Goal: Complete application form

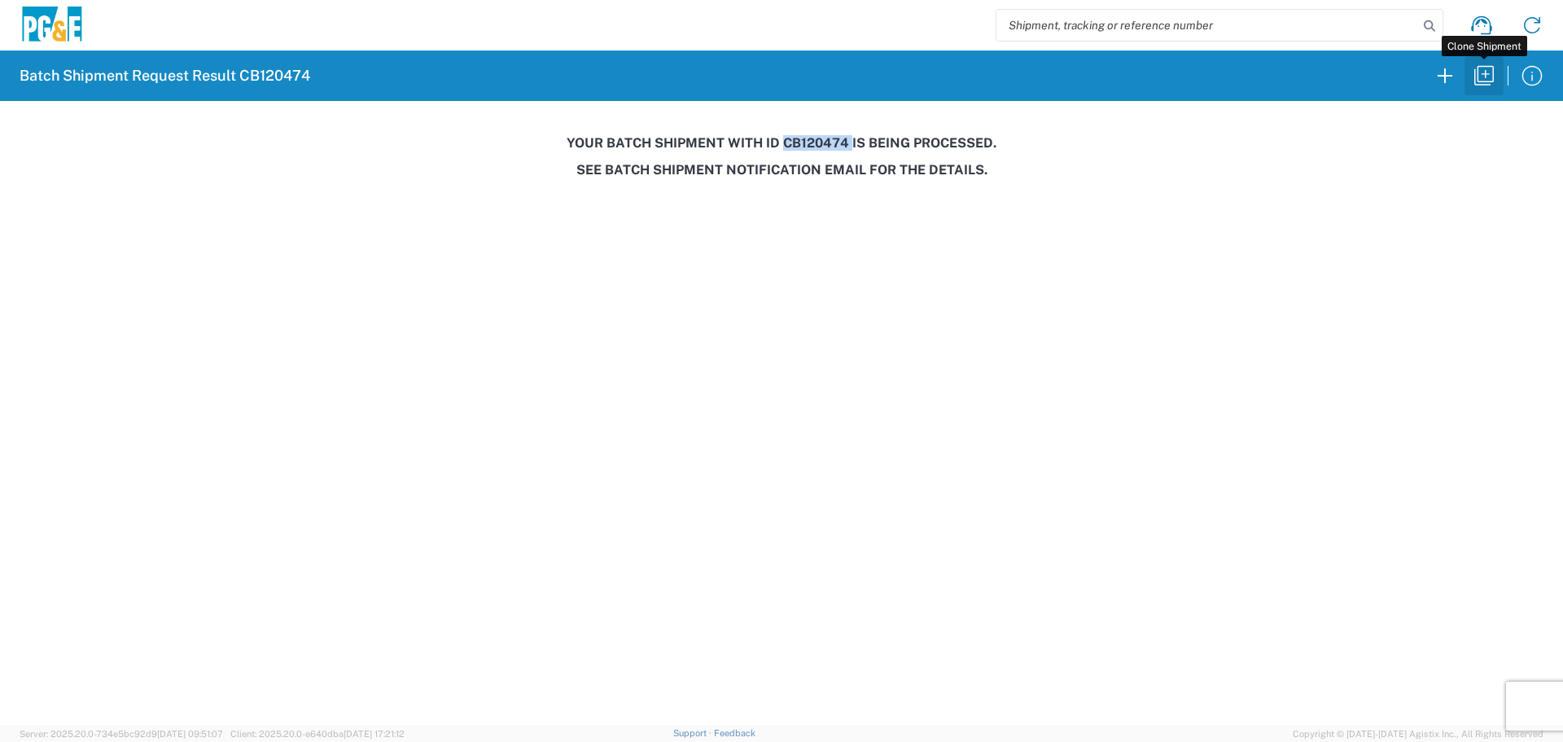
click at [1485, 75] on icon "button" at bounding box center [1484, 76] width 26 height 26
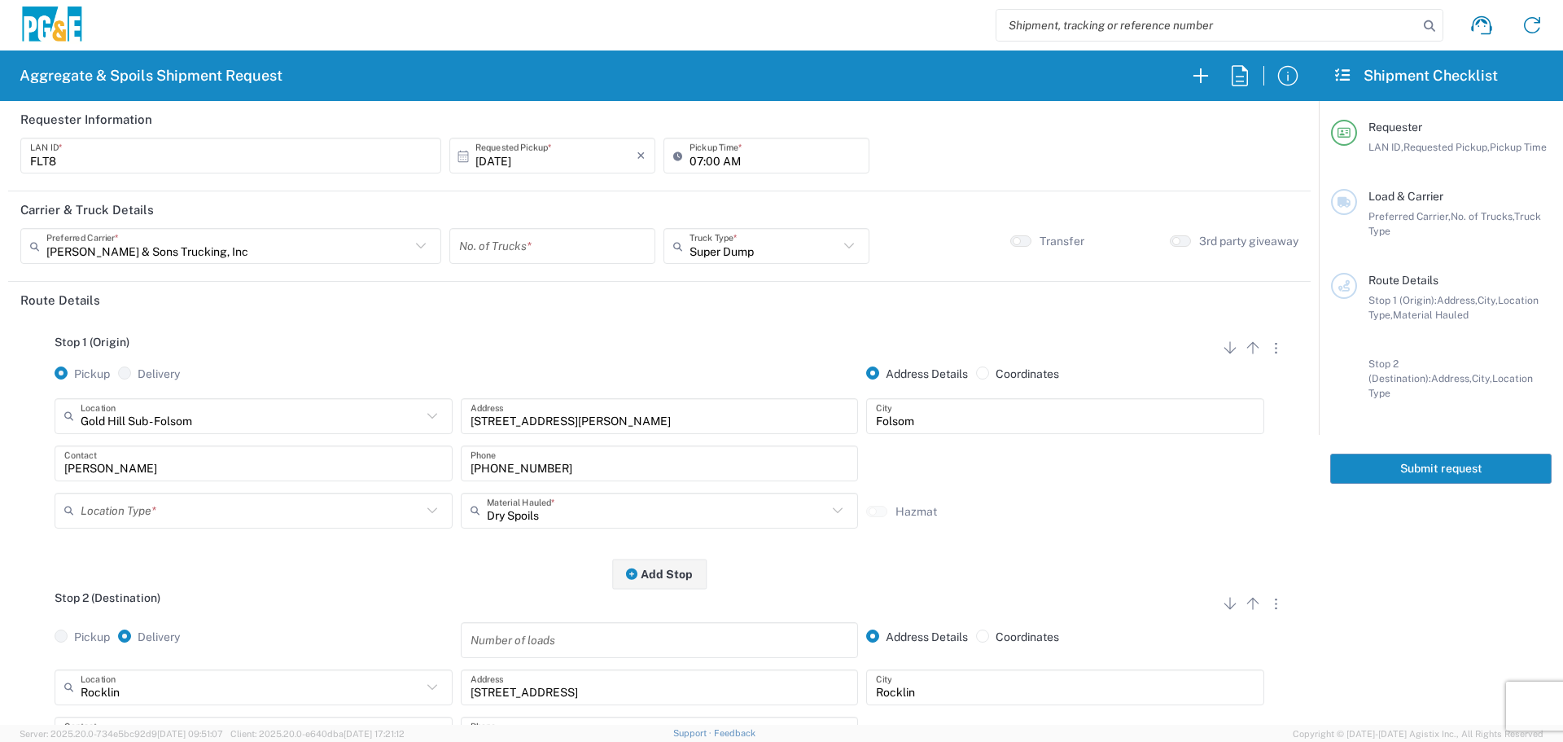
click at [584, 157] on input "[DATE]" at bounding box center [555, 156] width 161 height 28
click at [498, 287] on span "13" at bounding box center [505, 281] width 24 height 23
type input "[DATE]"
click at [527, 244] on input "number" at bounding box center [552, 246] width 186 height 28
type input "1"
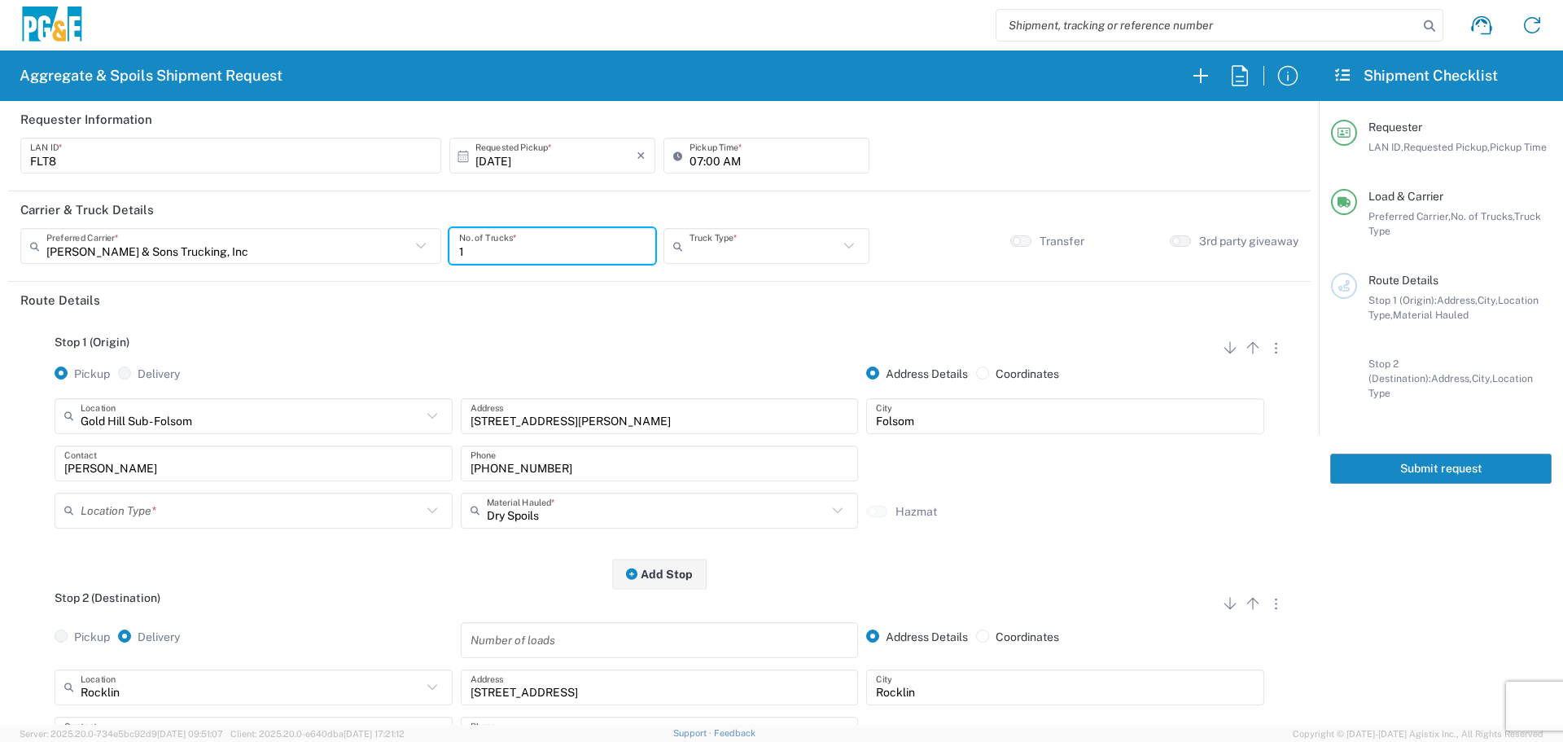
click at [763, 245] on input "text" at bounding box center [764, 246] width 149 height 28
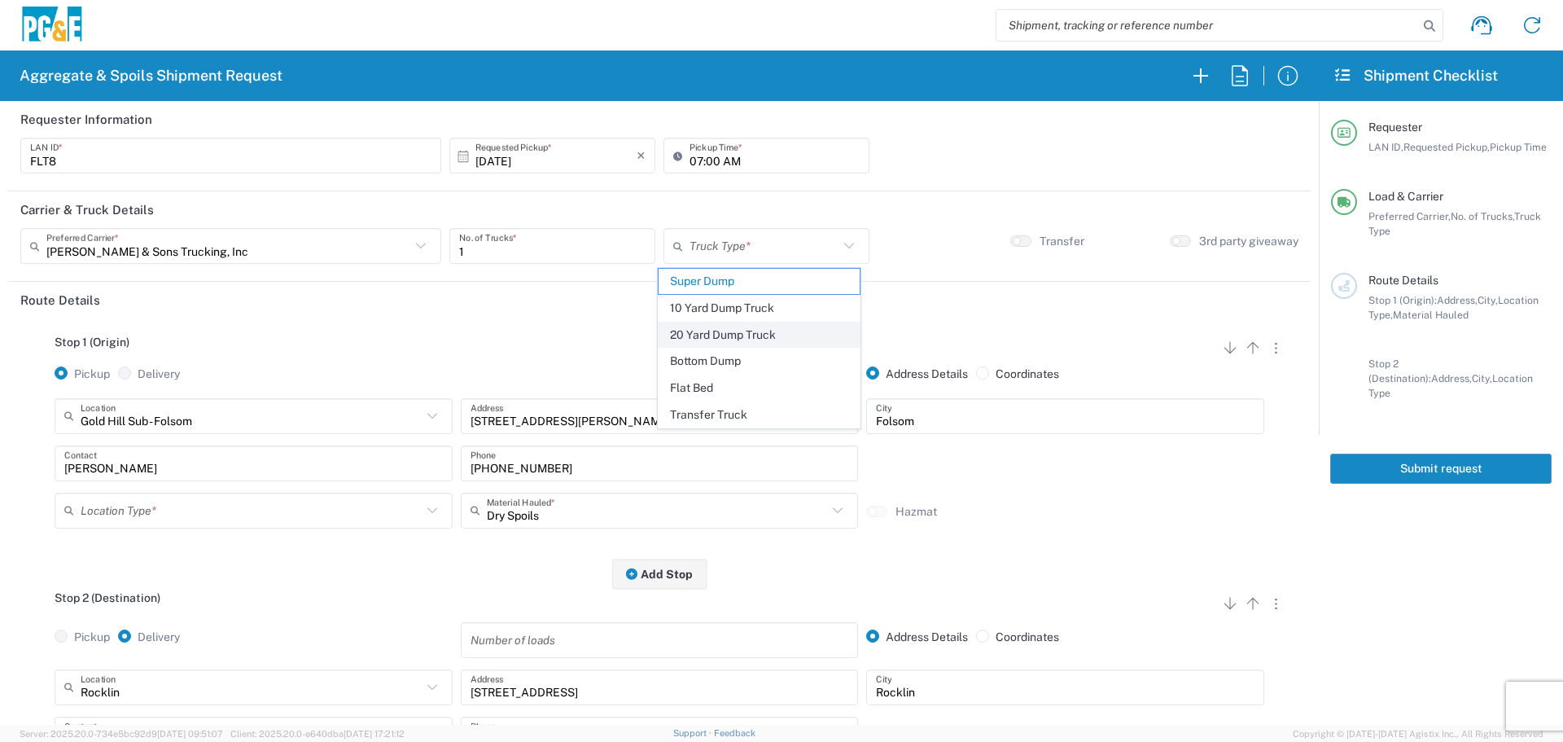
click at [733, 331] on span "20 Yard Dump Truck" at bounding box center [759, 334] width 201 height 25
type input "20 Yard Dump Truck"
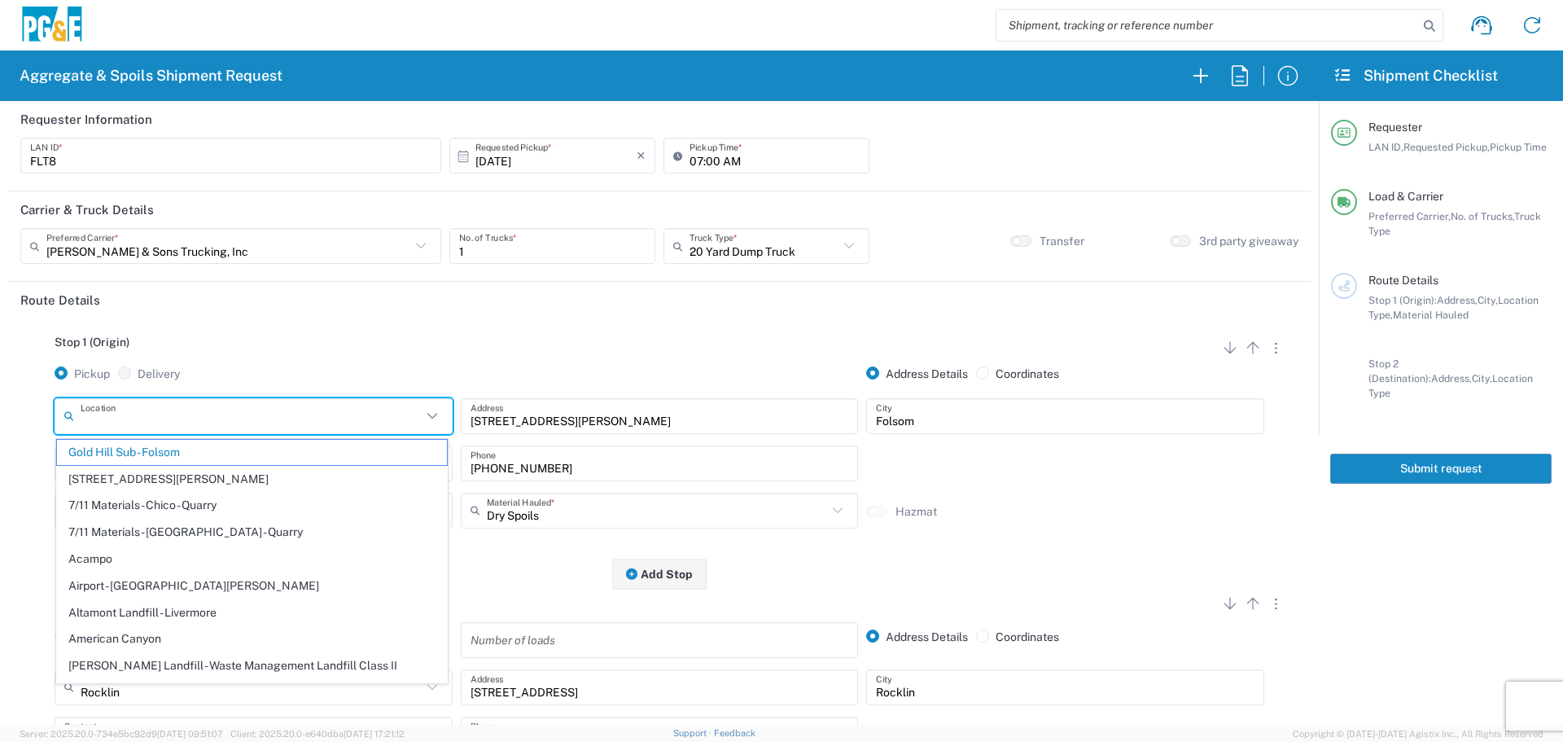
click at [312, 421] on input "text" at bounding box center [251, 415] width 341 height 28
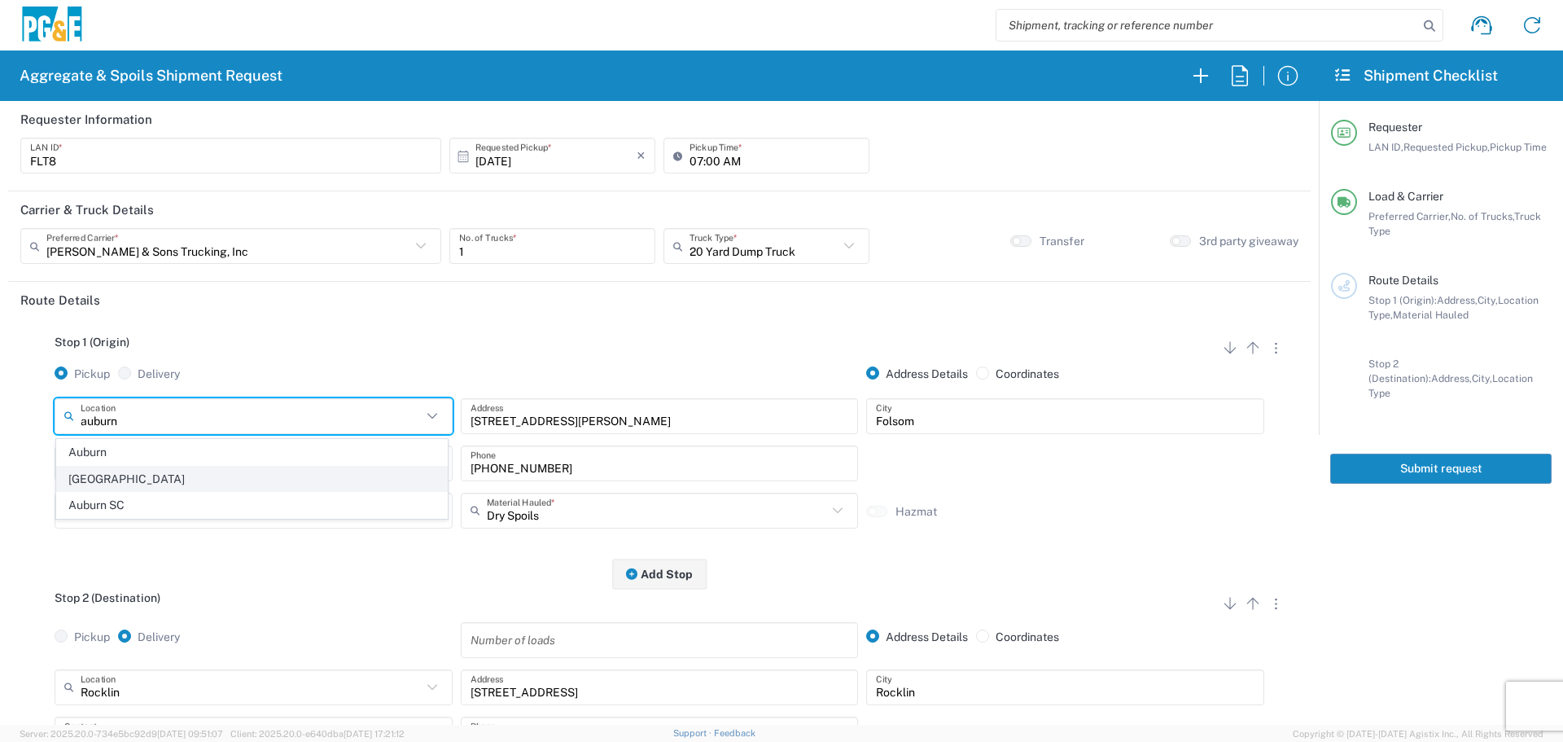
click at [310, 467] on span "[GEOGRAPHIC_DATA]" at bounding box center [252, 479] width 390 height 25
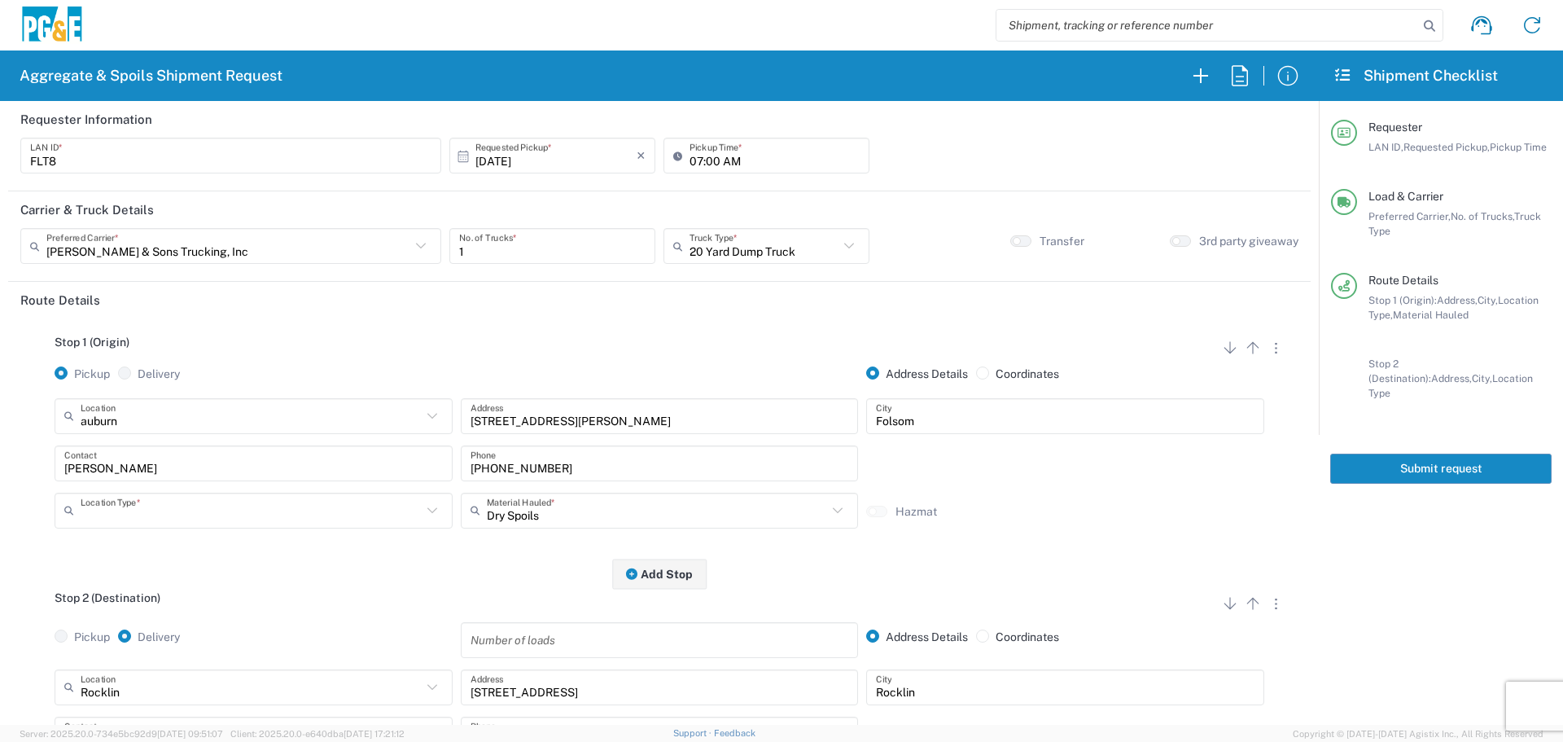
type input "[GEOGRAPHIC_DATA]"
type input "[STREET_ADDRESS]"
type input "Auburn"
type input "Business No Loading Dock"
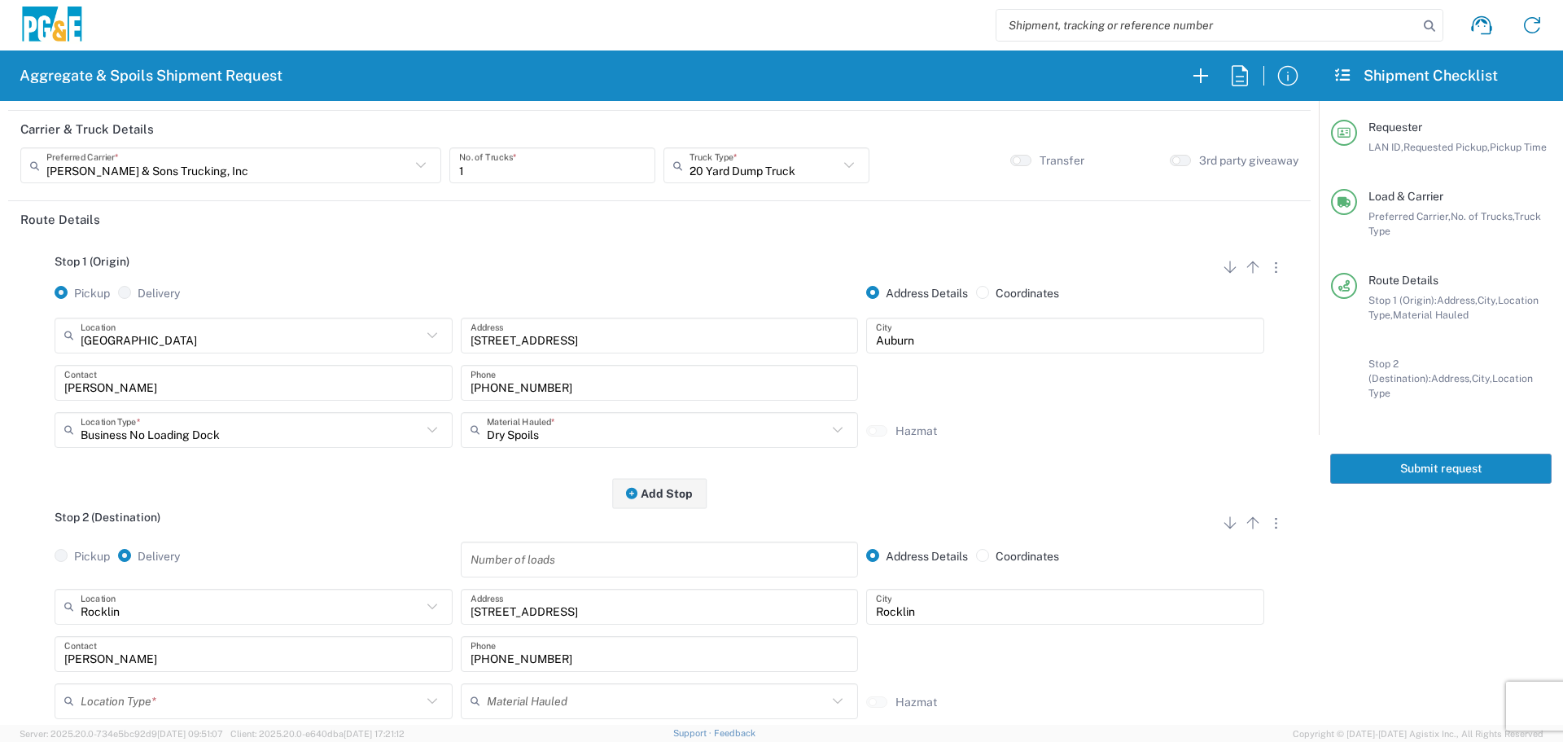
scroll to position [81, 0]
click at [524, 437] on input "text" at bounding box center [657, 428] width 341 height 28
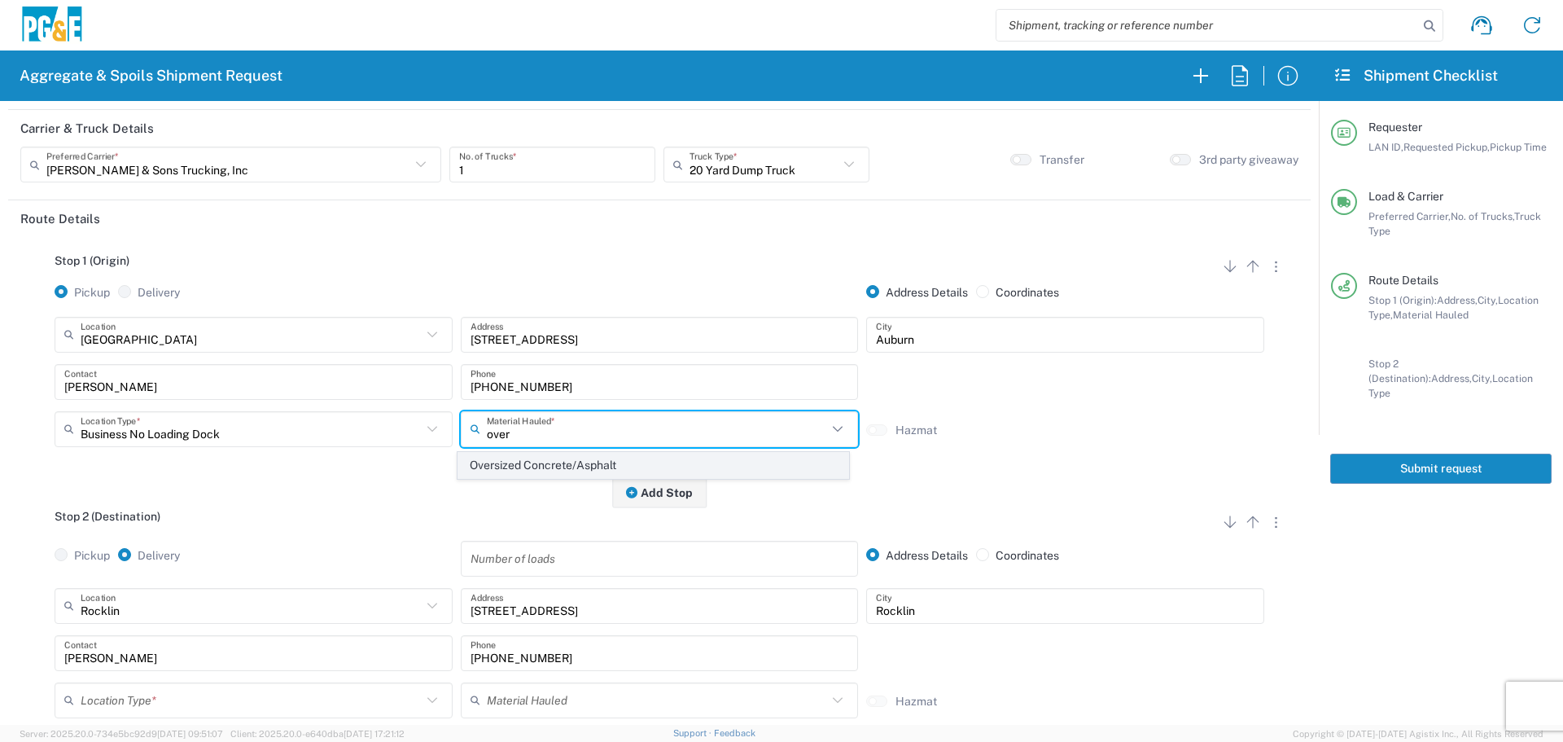
click at [525, 472] on span "Oversized Concrete/Asphalt" at bounding box center [653, 465] width 390 height 25
type input "Oversized Concrete/Asphalt"
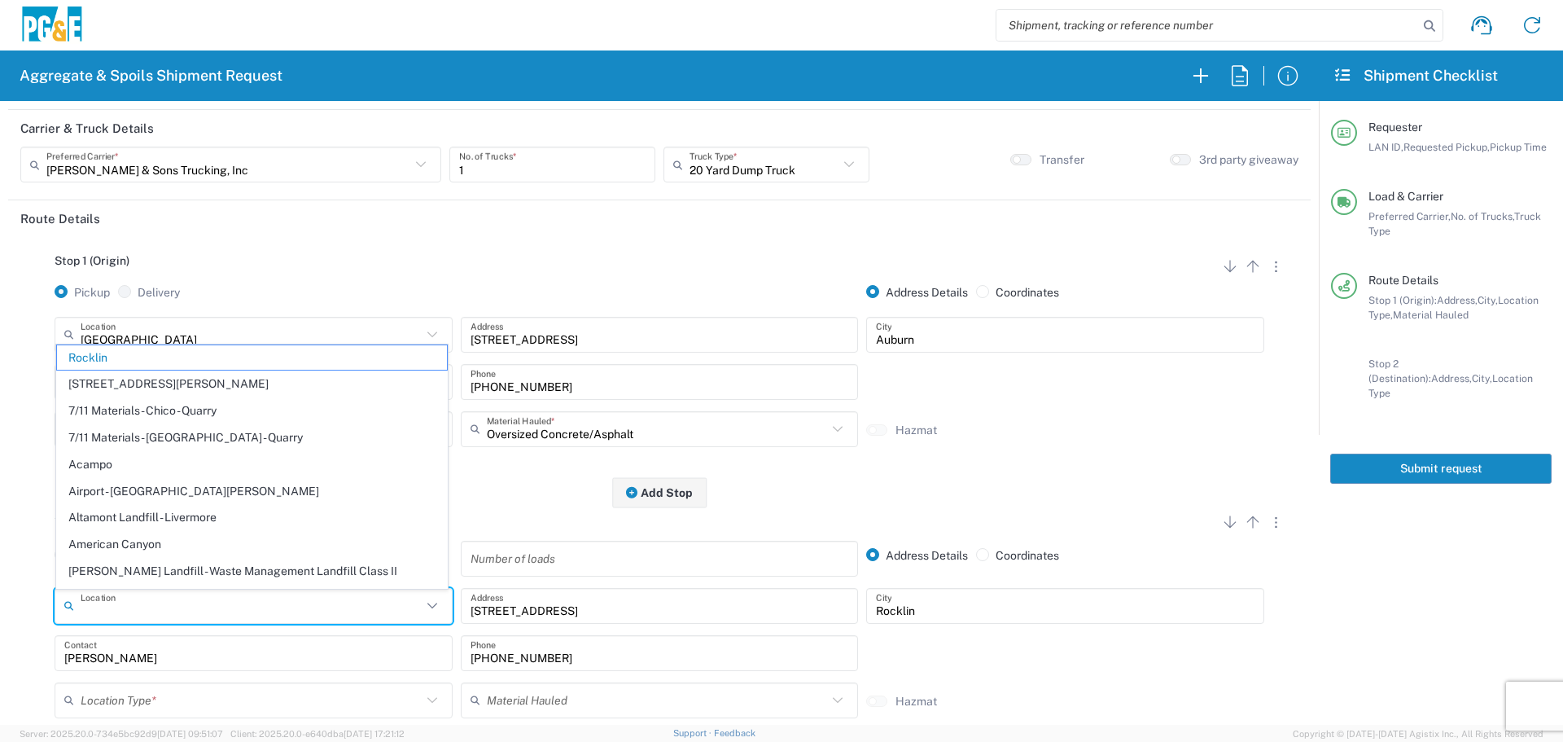
click at [292, 607] on input "text" at bounding box center [251, 605] width 341 height 28
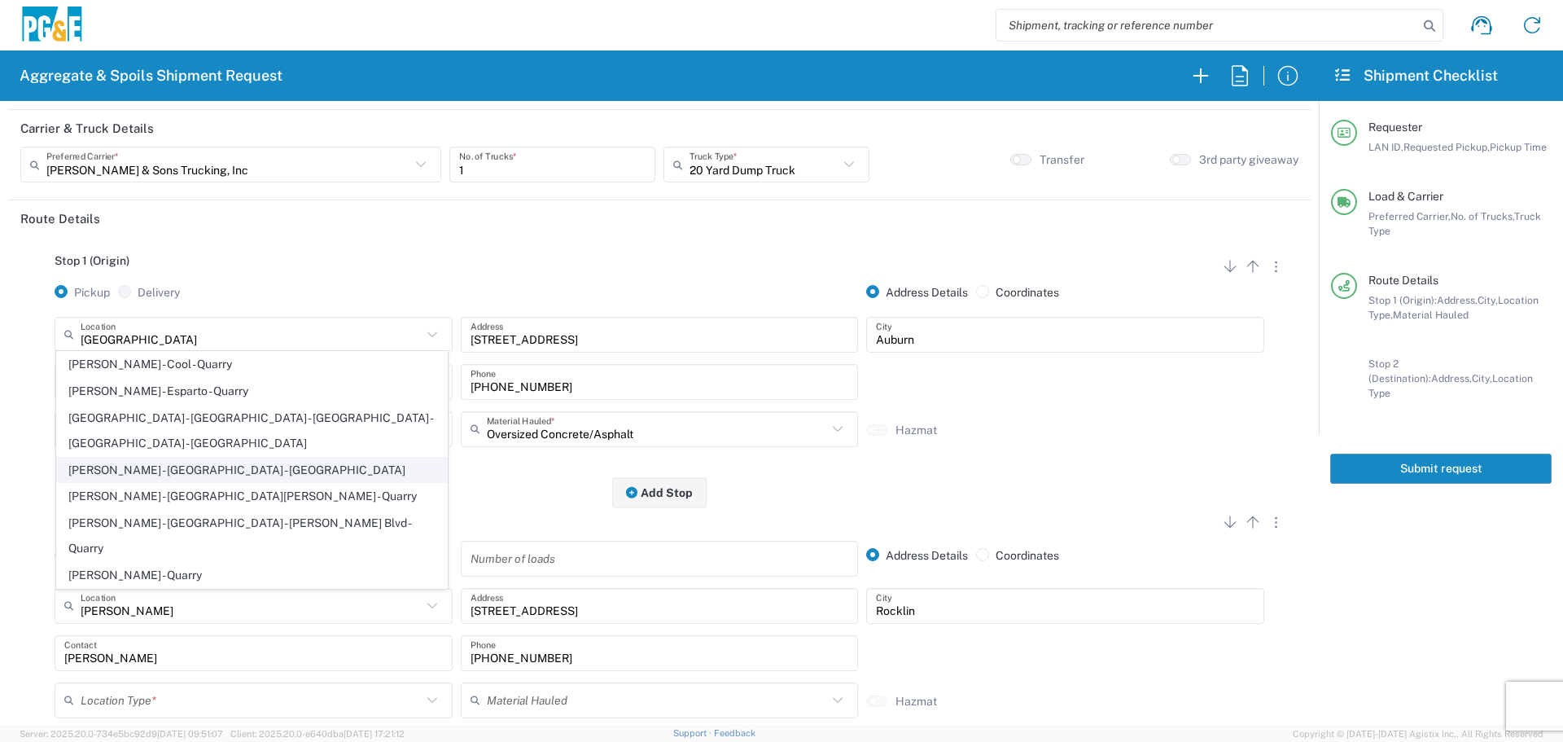
click at [252, 483] on span "[PERSON_NAME] - [GEOGRAPHIC_DATA] - [GEOGRAPHIC_DATA]" at bounding box center [252, 470] width 390 height 25
type input "[PERSON_NAME] - [GEOGRAPHIC_DATA] - [GEOGRAPHIC_DATA]"
type input "[STREET_ADDRESS]"
type input "[GEOGRAPHIC_DATA]"
type input "Quarry"
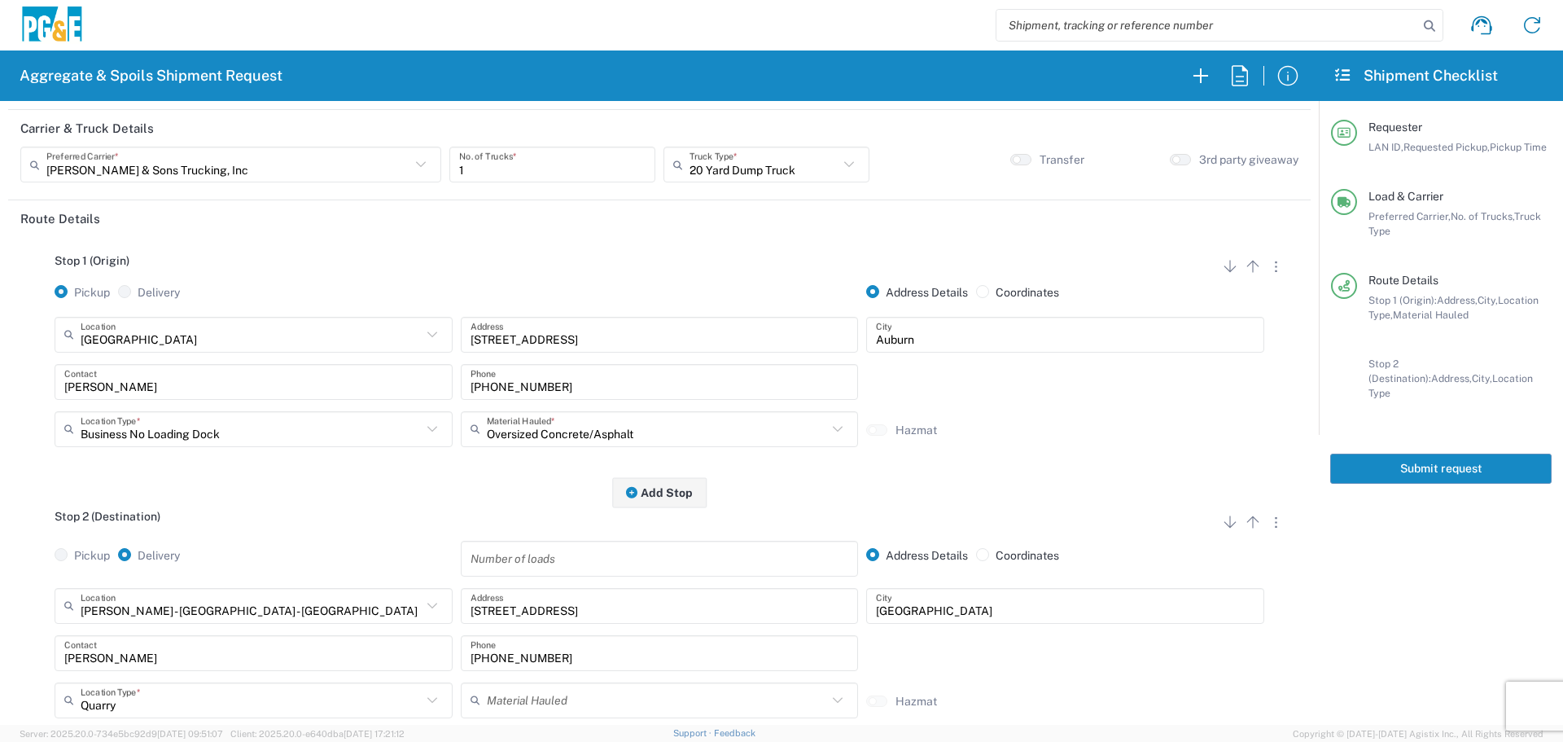
scroll to position [163, 0]
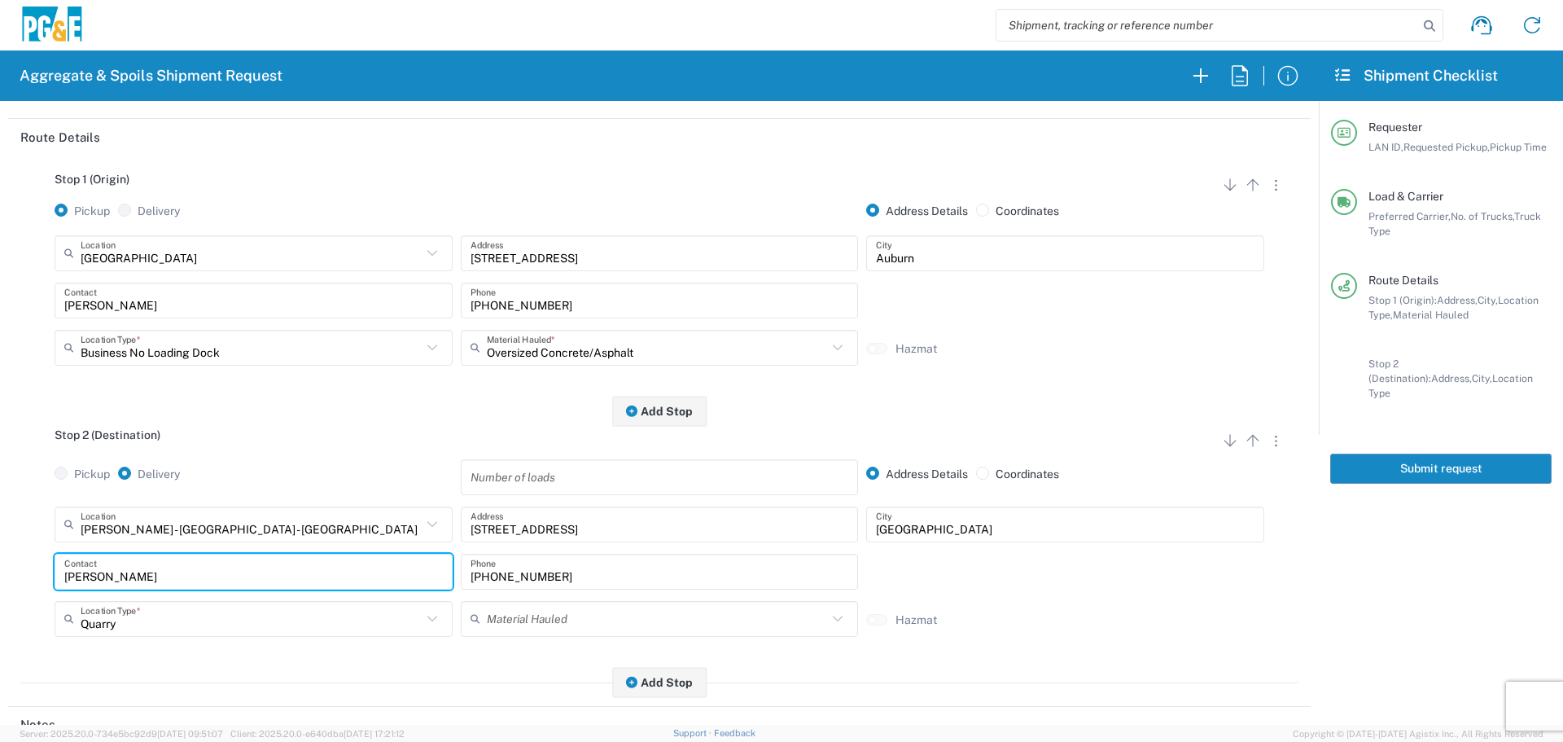
drag, startPoint x: 204, startPoint y: 567, endPoint x: 0, endPoint y: 544, distance: 204.8
click at [0, 544] on form "Requester Information FLT8 LAN ID * [DATE] × Requested Pickup * Cancel Apply 07…" at bounding box center [659, 413] width 1319 height 624
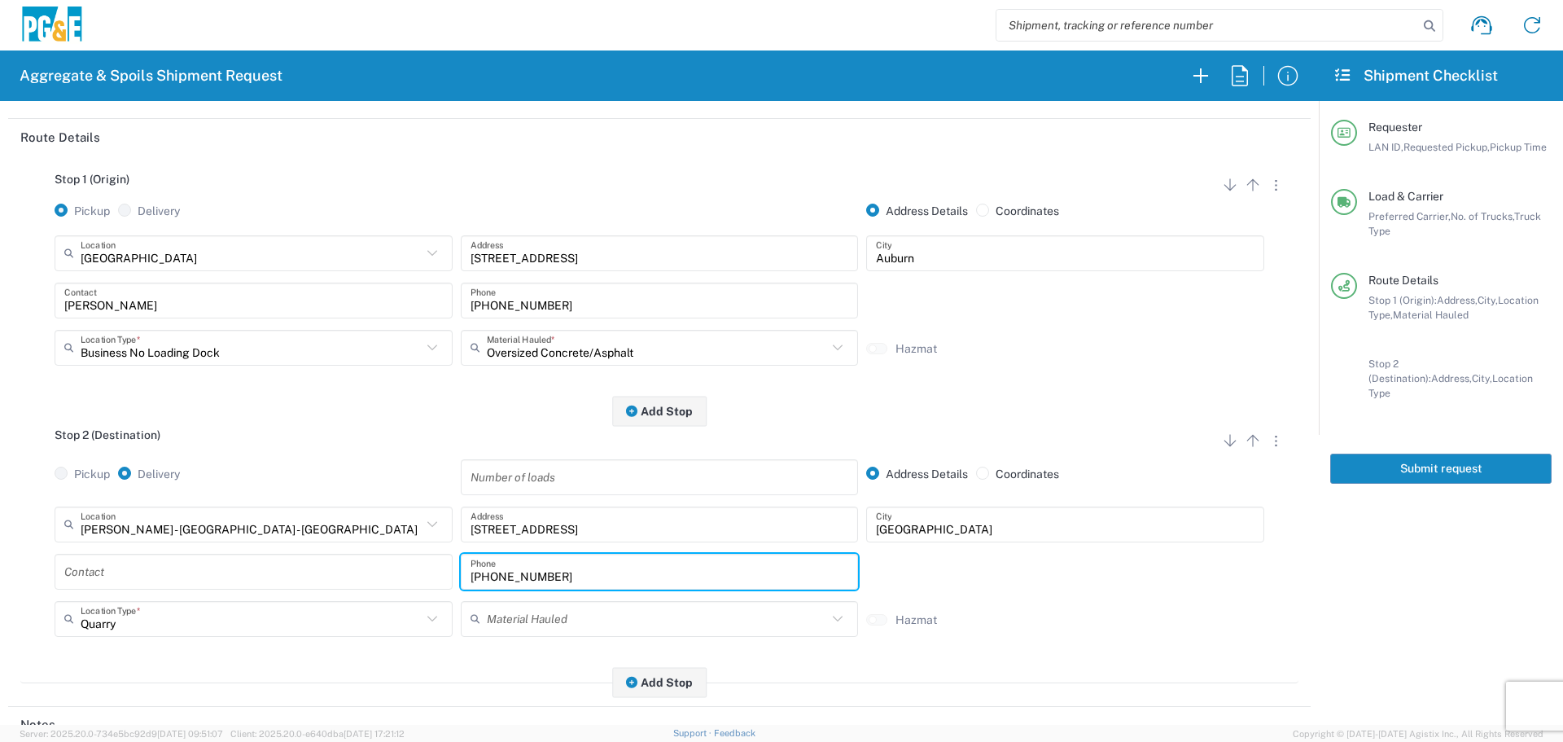
drag, startPoint x: 585, startPoint y: 572, endPoint x: 239, endPoint y: 595, distance: 347.6
click at [239, 595] on div "Contact [PHONE_NUMBER] Phone" at bounding box center [659, 577] width 1218 height 47
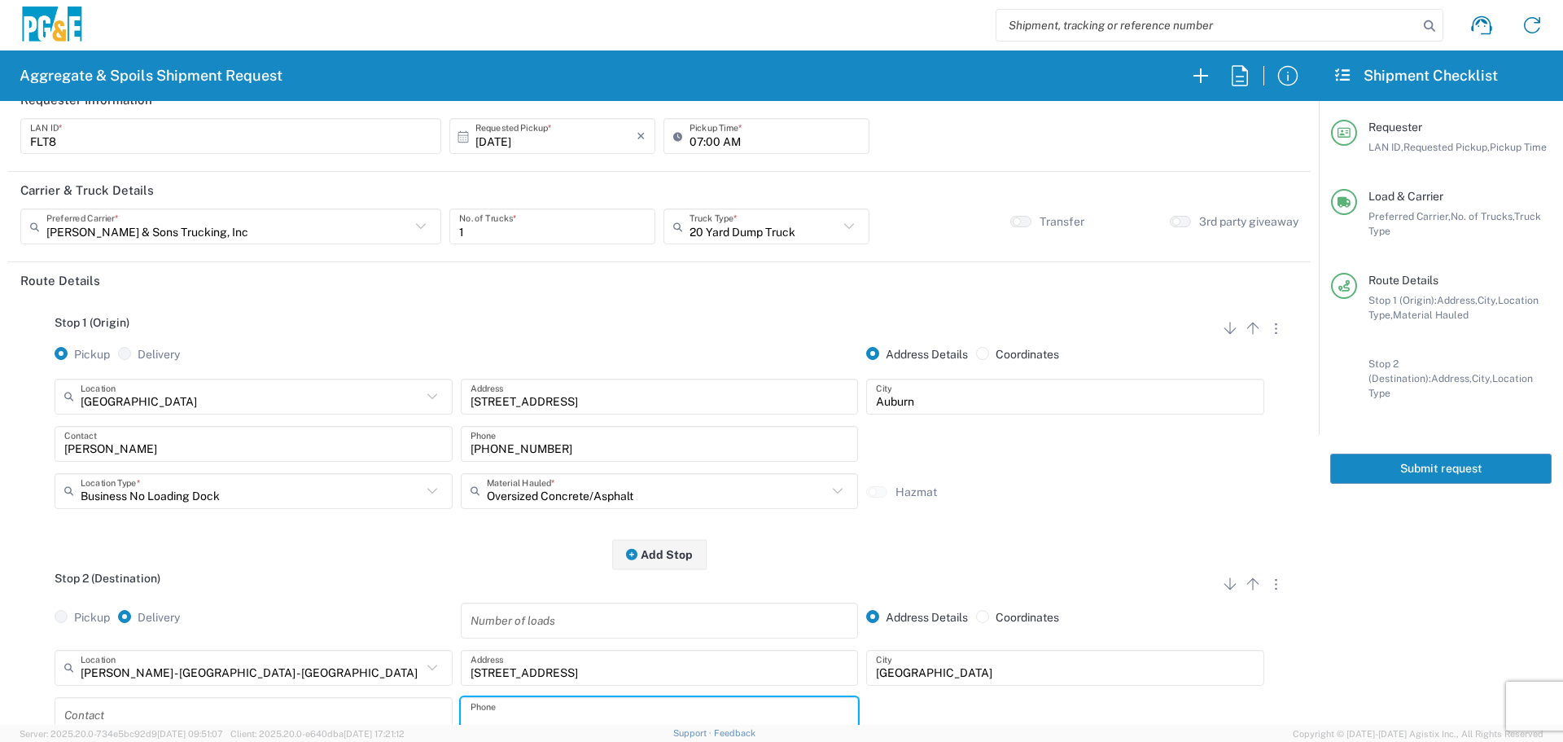
scroll to position [17, 0]
click at [1473, 454] on button "Submit request" at bounding box center [1440, 469] width 221 height 30
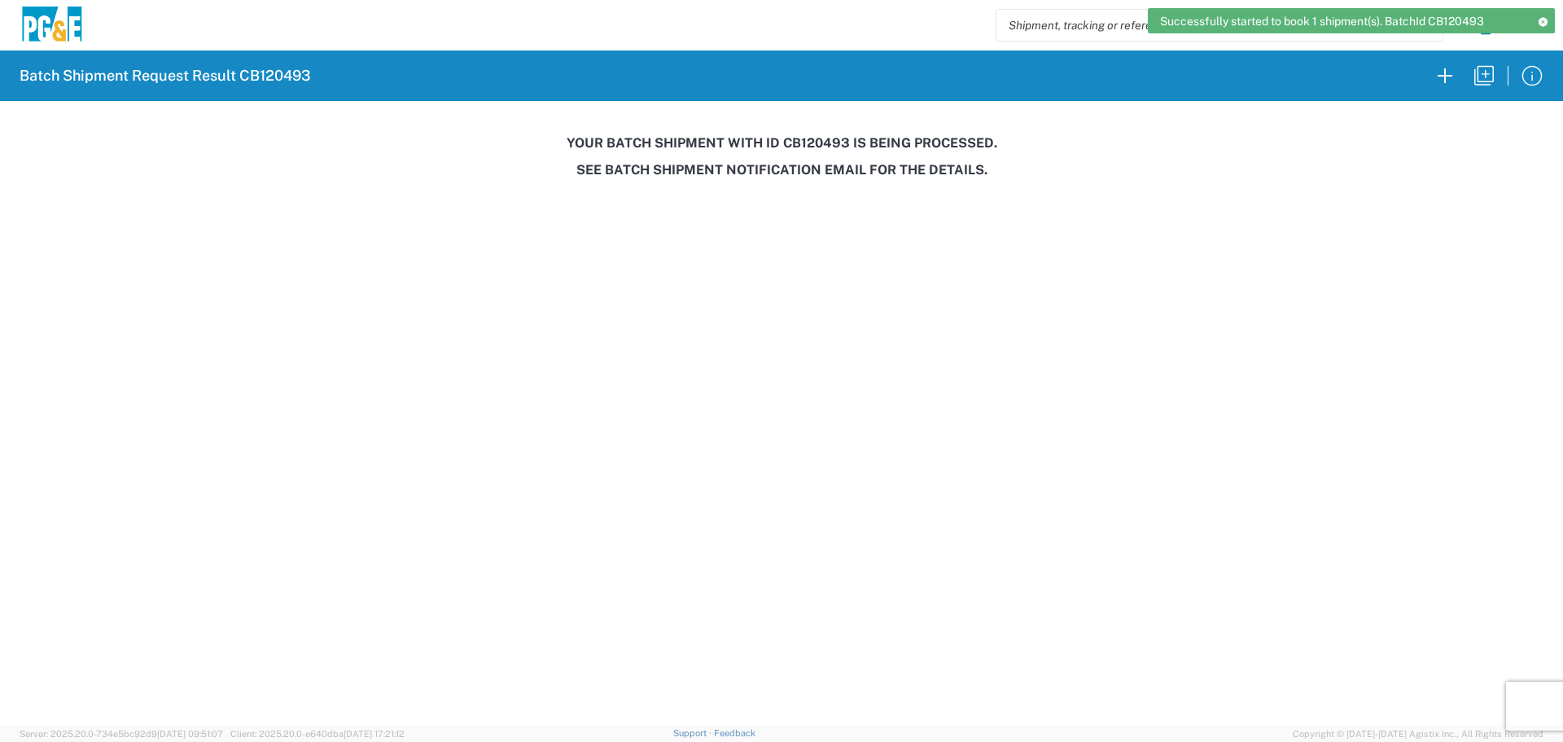
click at [814, 139] on h3 "Your batch shipment with id CB120493 is being processed." at bounding box center [781, 142] width 1540 height 15
copy h3 "CB120493"
